Goal: Check status: Check status

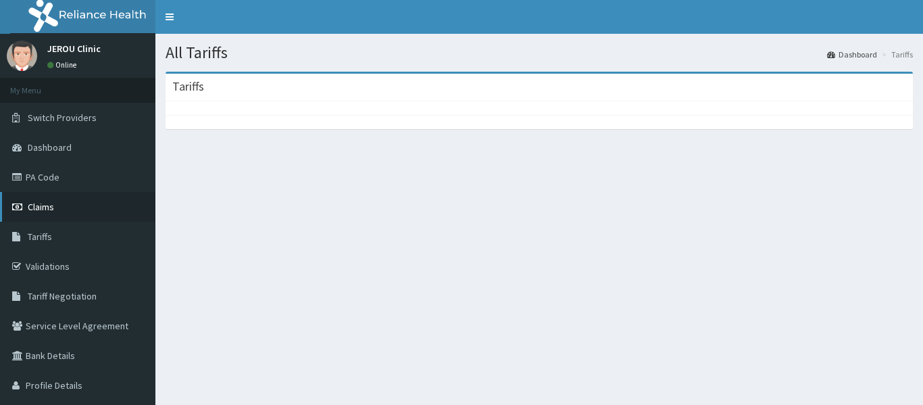
click at [48, 206] on span "Claims" at bounding box center [41, 207] width 26 height 12
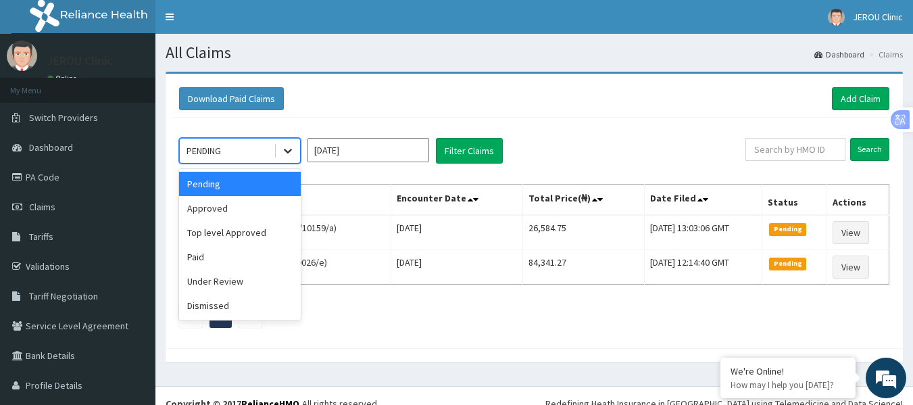
click at [289, 158] on div at bounding box center [288, 151] width 24 height 24
click at [245, 210] on div "Approved" at bounding box center [240, 208] width 122 height 24
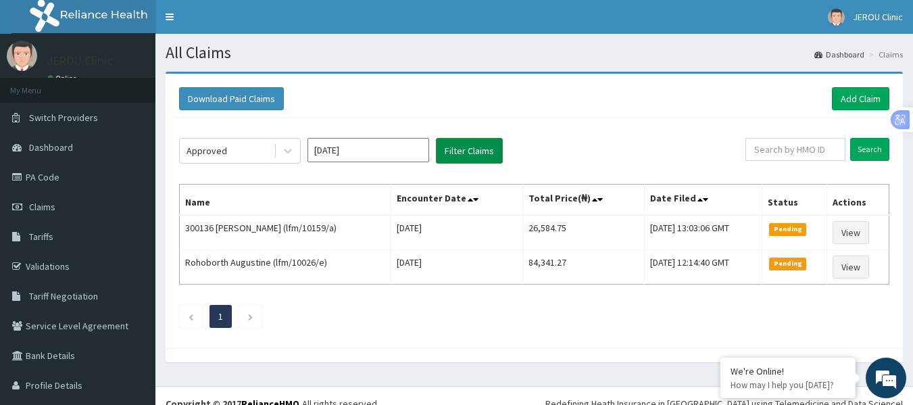
click at [448, 153] on button "Filter Claims" at bounding box center [469, 151] width 67 height 26
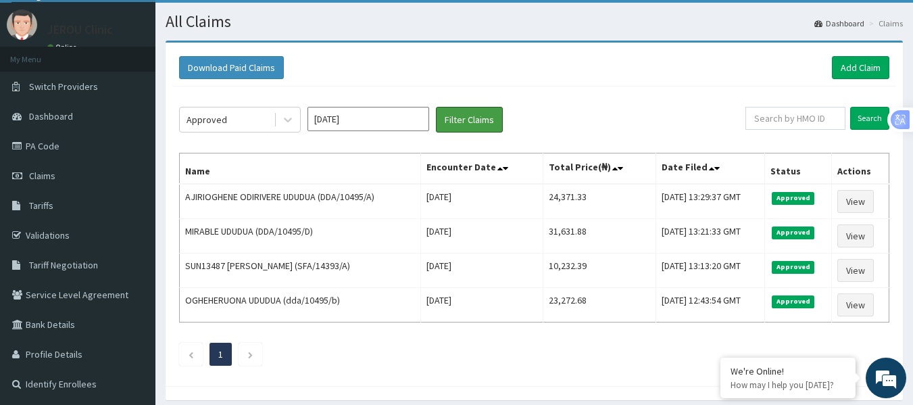
scroll to position [45, 0]
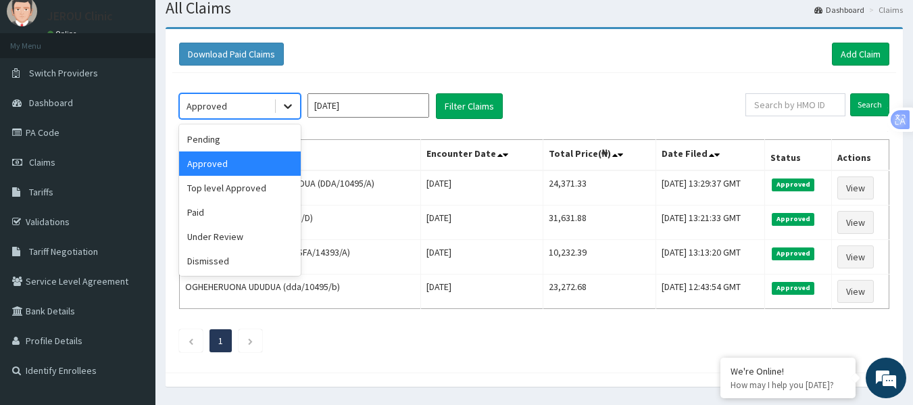
click at [285, 110] on icon at bounding box center [288, 106] width 14 height 14
click at [237, 190] on div "Top level Approved" at bounding box center [240, 188] width 122 height 24
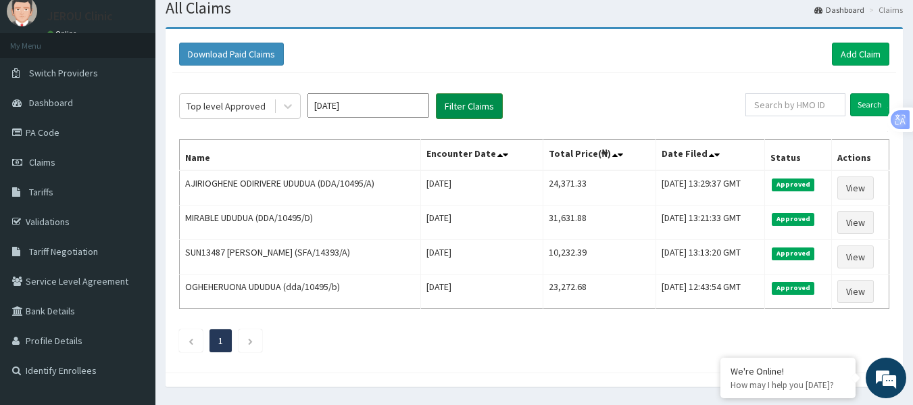
click at [458, 108] on button "Filter Claims" at bounding box center [469, 106] width 67 height 26
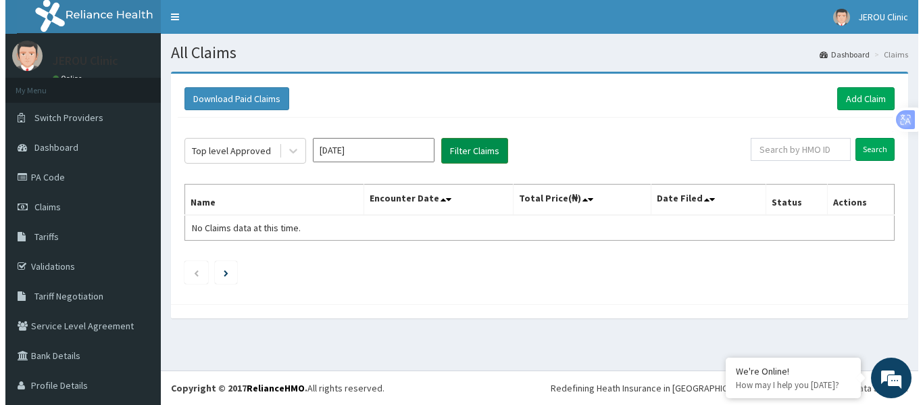
scroll to position [0, 0]
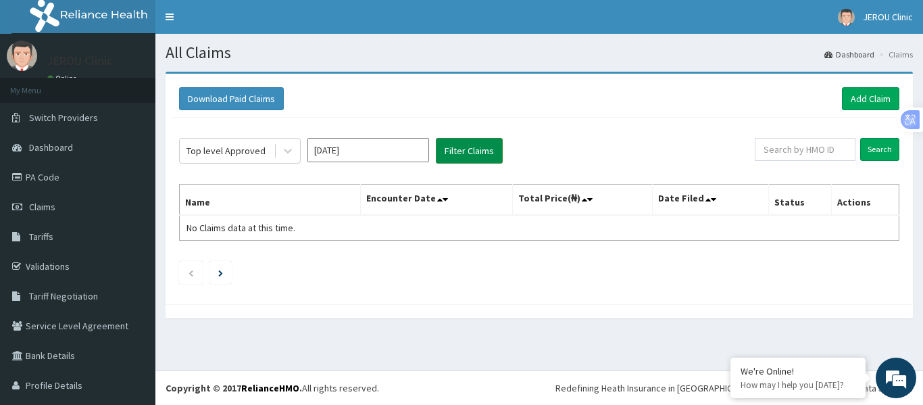
click at [458, 108] on div "Download Paid Claims Add Claim" at bounding box center [539, 98] width 721 height 23
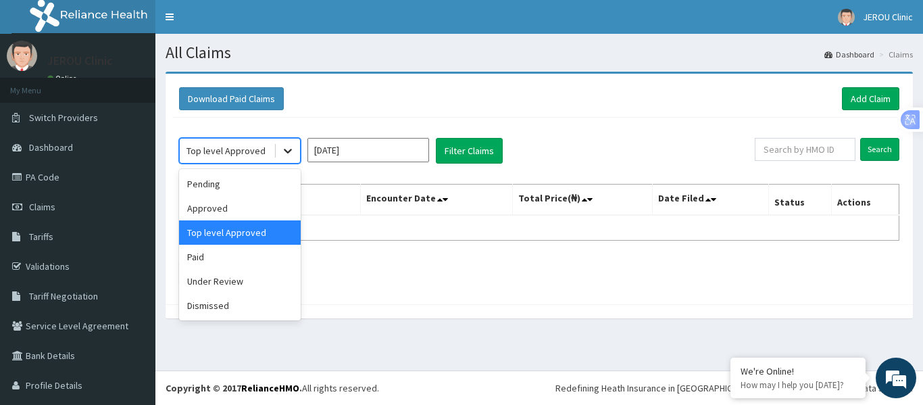
click at [288, 142] on div at bounding box center [288, 151] width 24 height 24
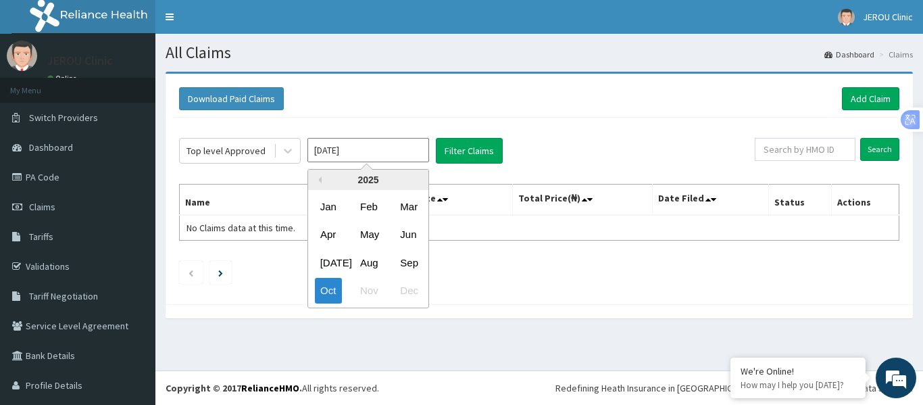
click at [354, 155] on input "[DATE]" at bounding box center [369, 150] width 122 height 24
click at [401, 260] on div "Sep" at bounding box center [408, 262] width 27 height 25
type input "[DATE]"
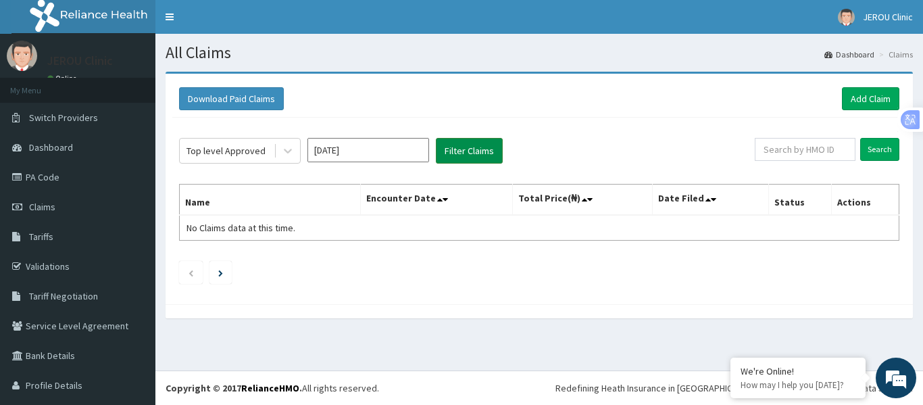
click at [473, 143] on button "Filter Claims" at bounding box center [469, 151] width 67 height 26
